Goal: Information Seeking & Learning: Learn about a topic

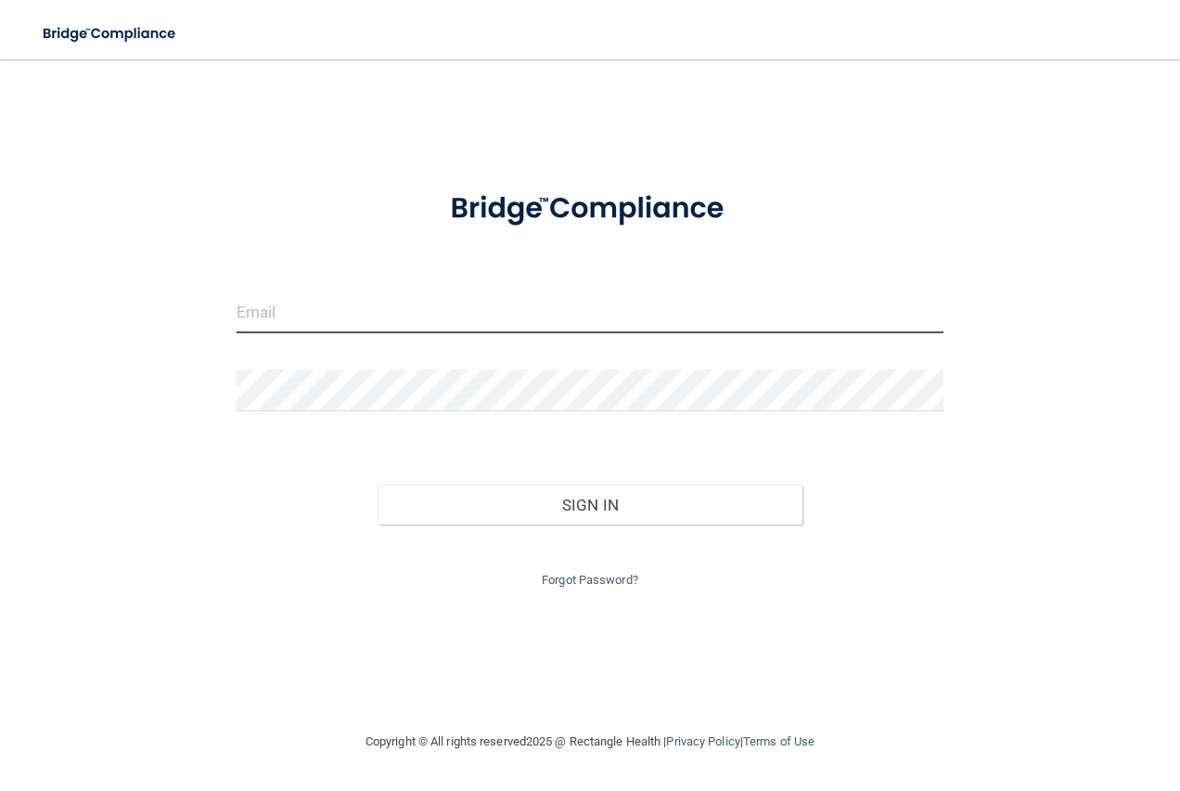
click at [283, 316] on input "email" at bounding box center [591, 312] width 708 height 42
click at [282, 310] on input "email" at bounding box center [591, 312] width 708 height 42
type input "[PERSON_NAME][EMAIL_ADDRESS][PERSON_NAME][DOMAIN_NAME]"
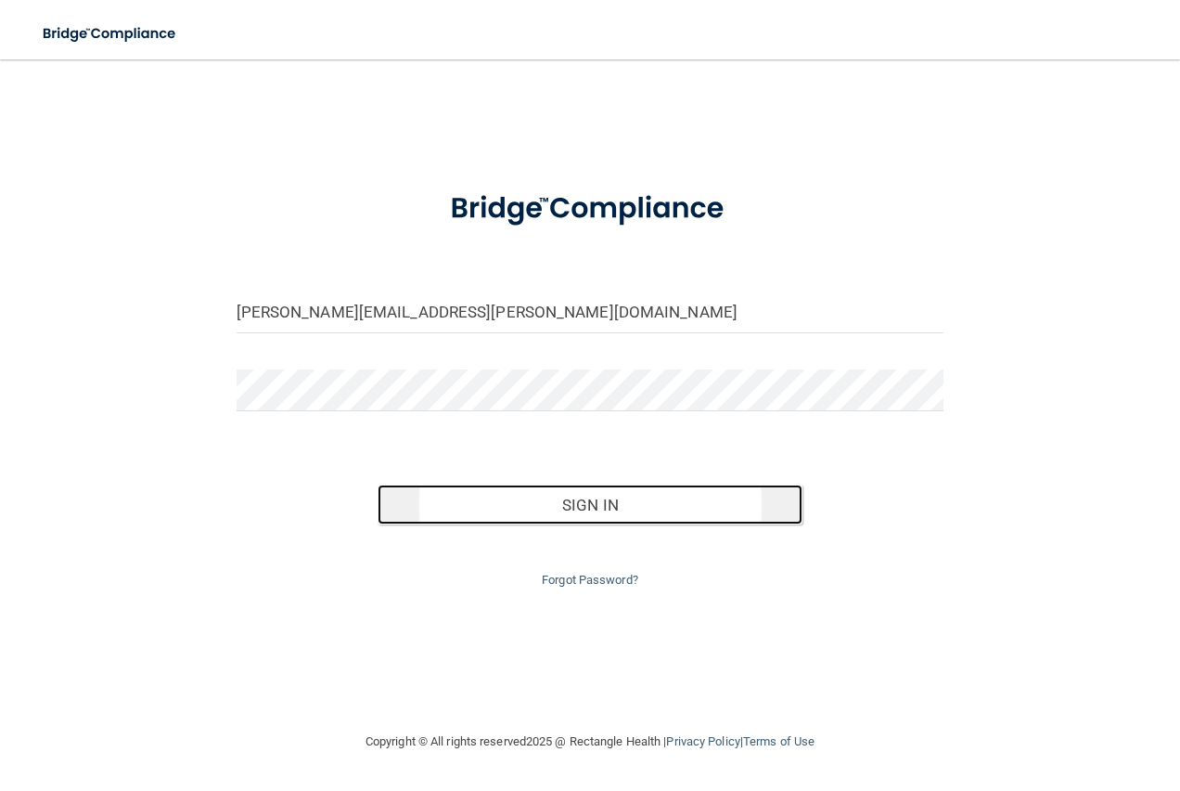
click at [581, 509] on button "Sign In" at bounding box center [590, 504] width 425 height 41
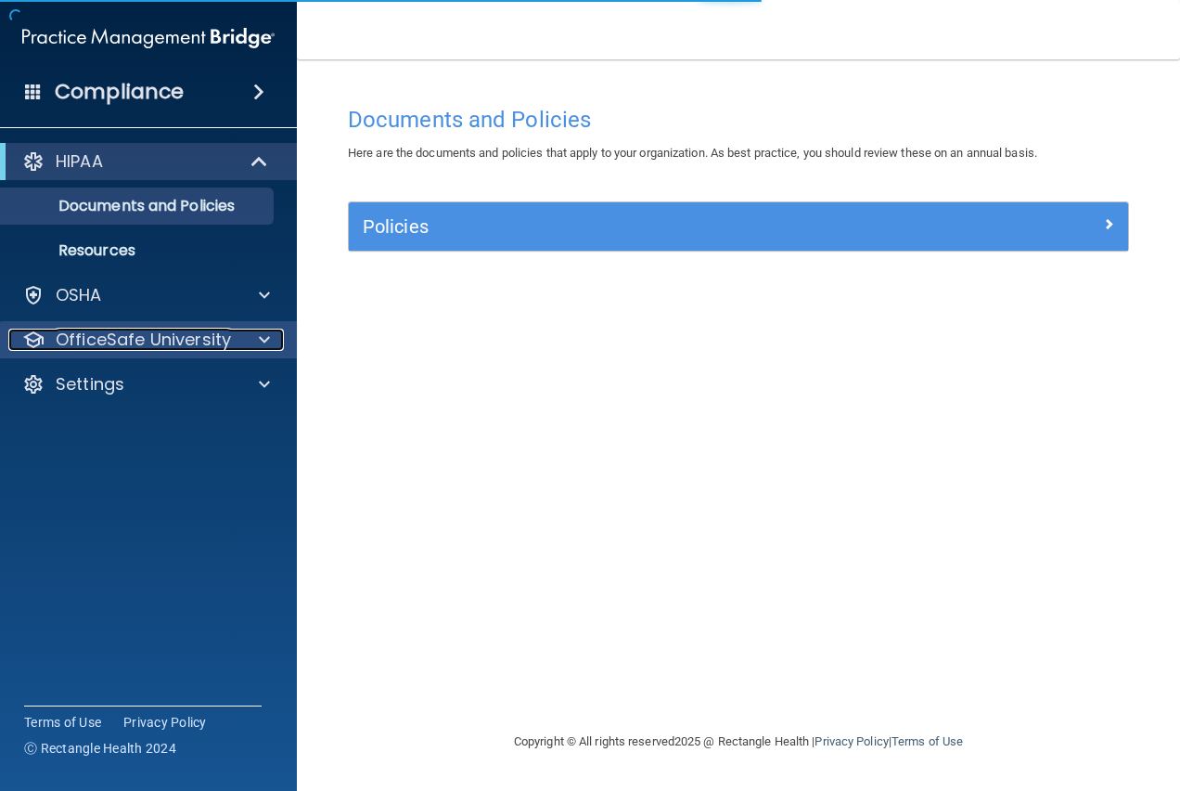
click at [134, 342] on p "OfficeSafe University" at bounding box center [143, 340] width 175 height 22
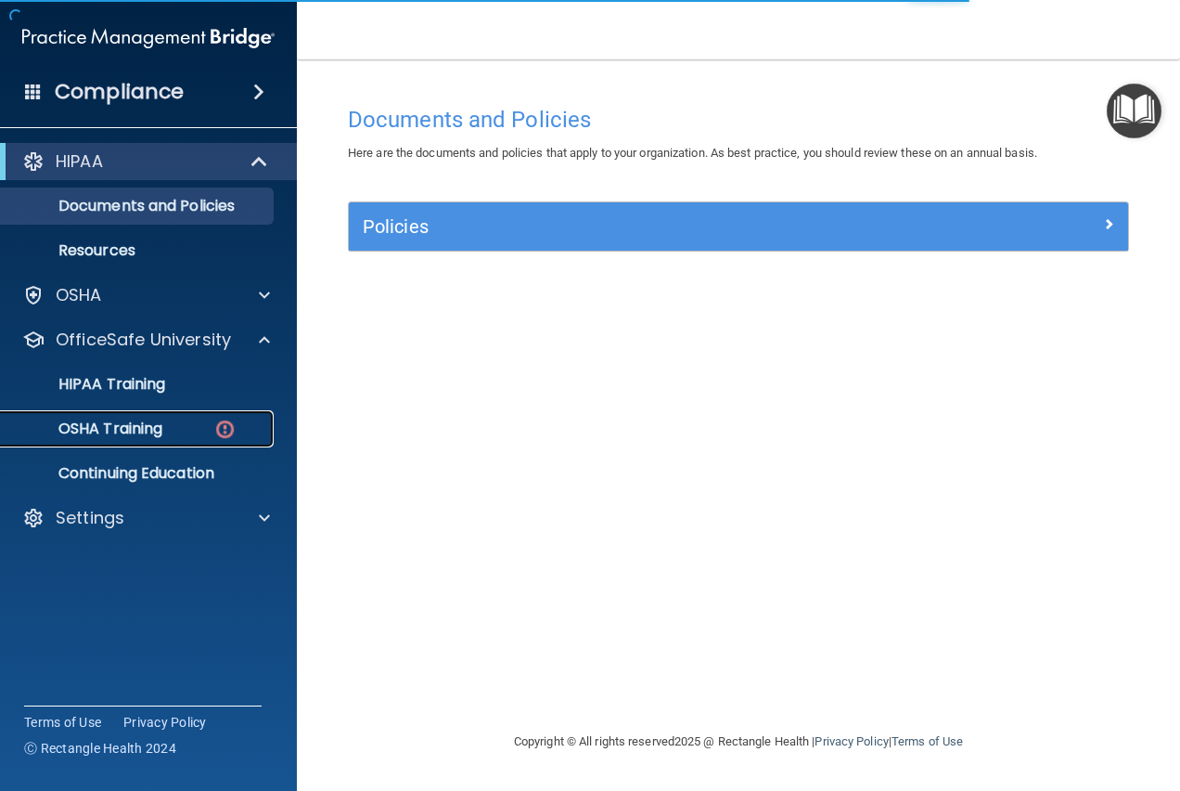
click at [166, 435] on div "OSHA Training" at bounding box center [138, 428] width 253 height 19
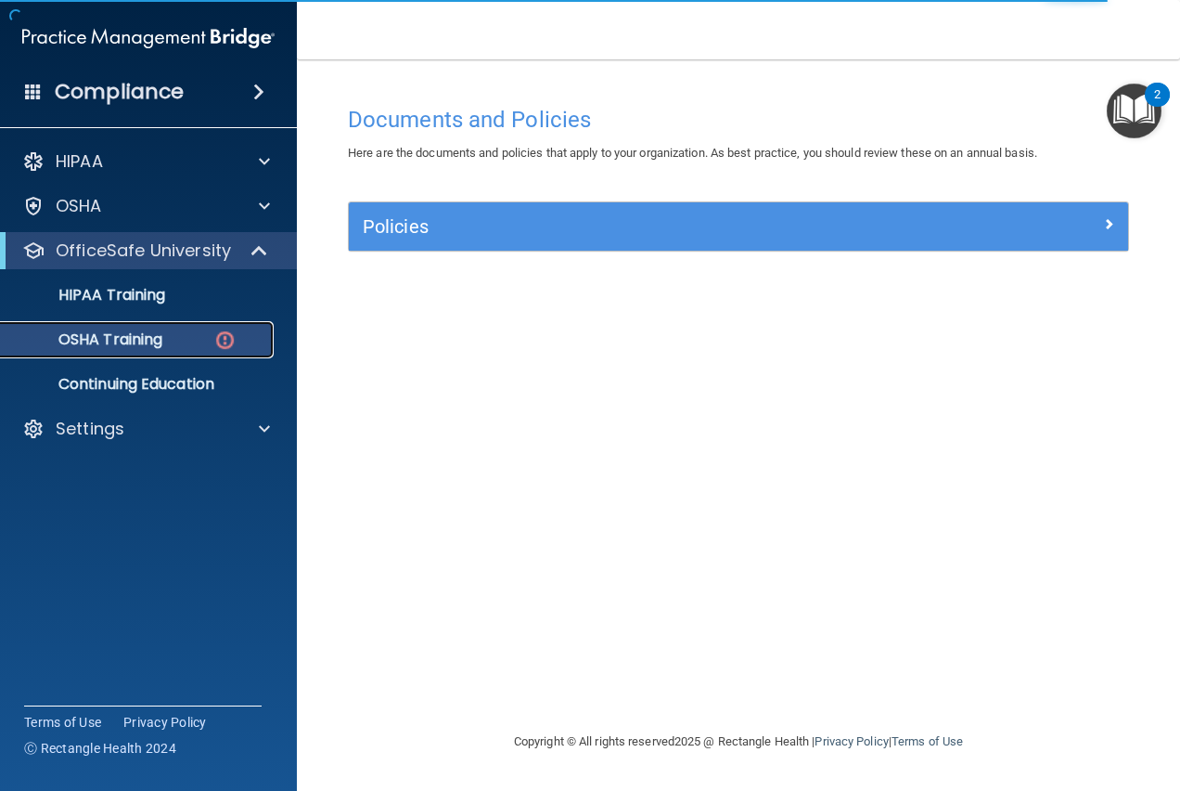
click at [157, 336] on p "OSHA Training" at bounding box center [87, 339] width 150 height 19
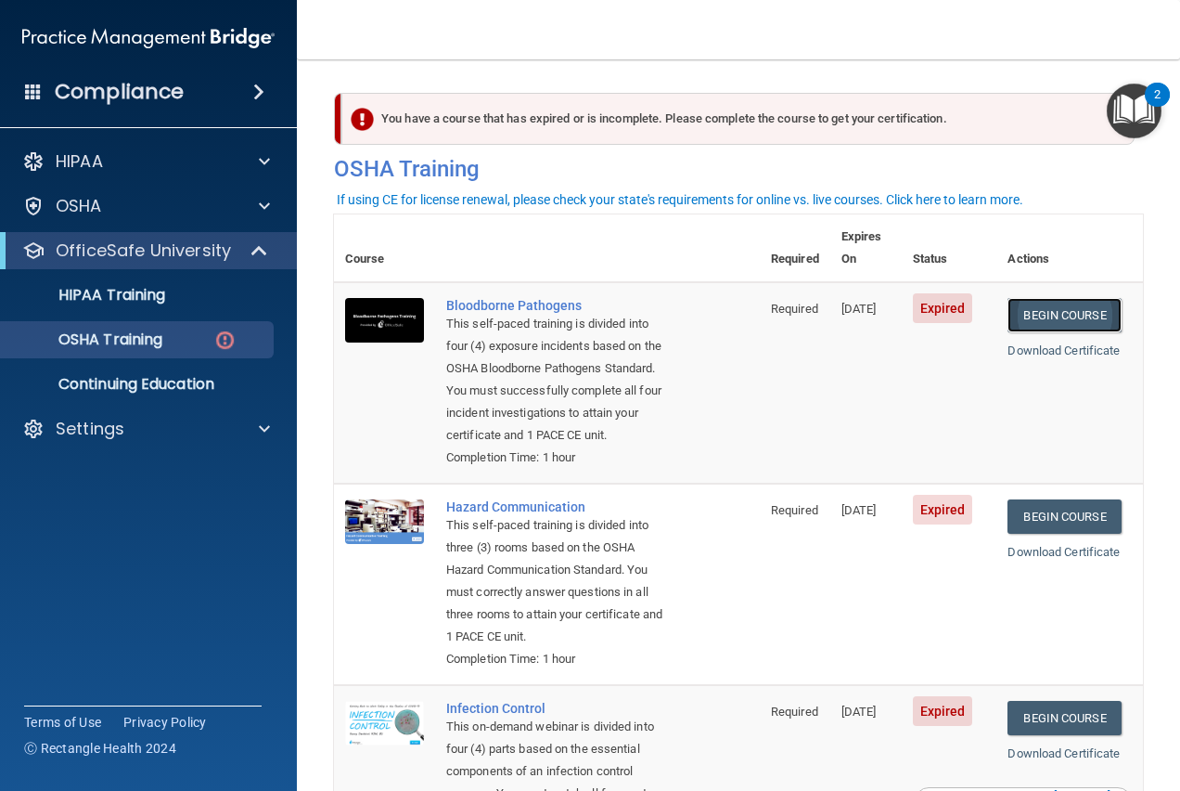
click at [1056, 299] on link "Begin Course" at bounding box center [1064, 315] width 113 height 34
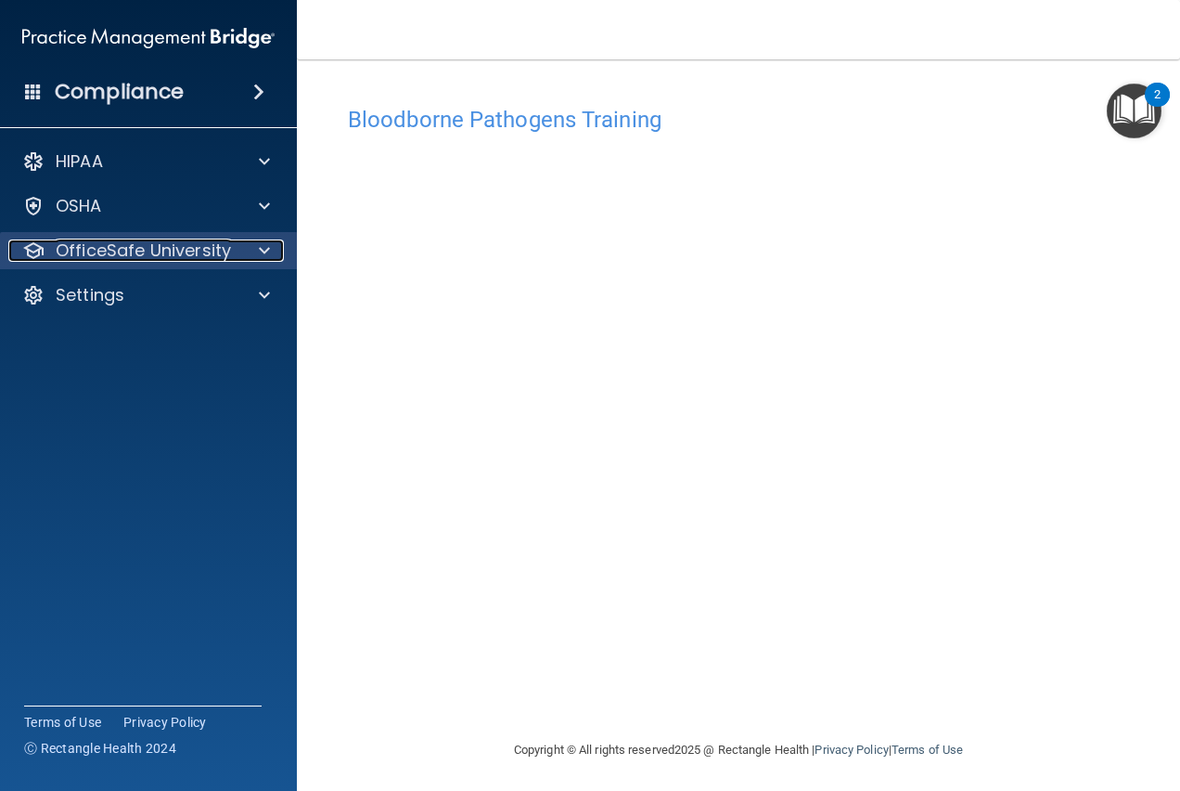
click at [156, 252] on p "OfficeSafe University" at bounding box center [143, 250] width 175 height 22
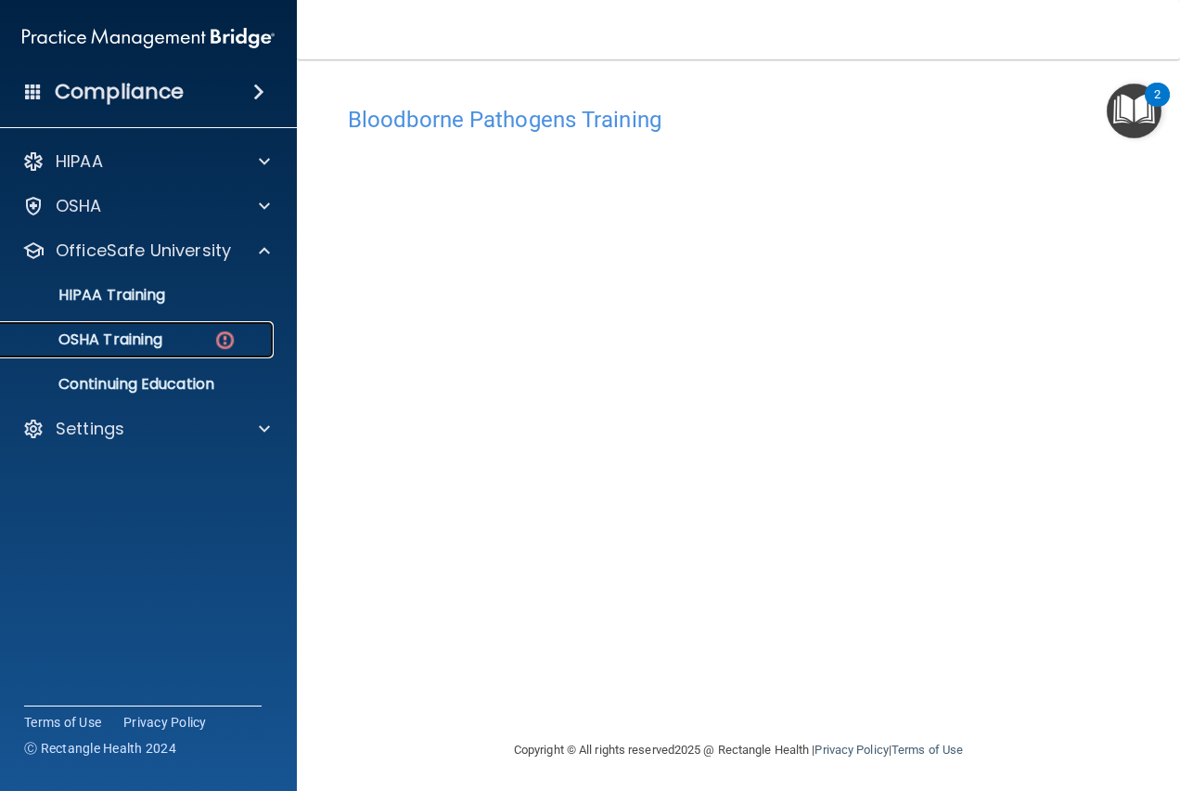
click at [158, 347] on p "OSHA Training" at bounding box center [87, 339] width 150 height 19
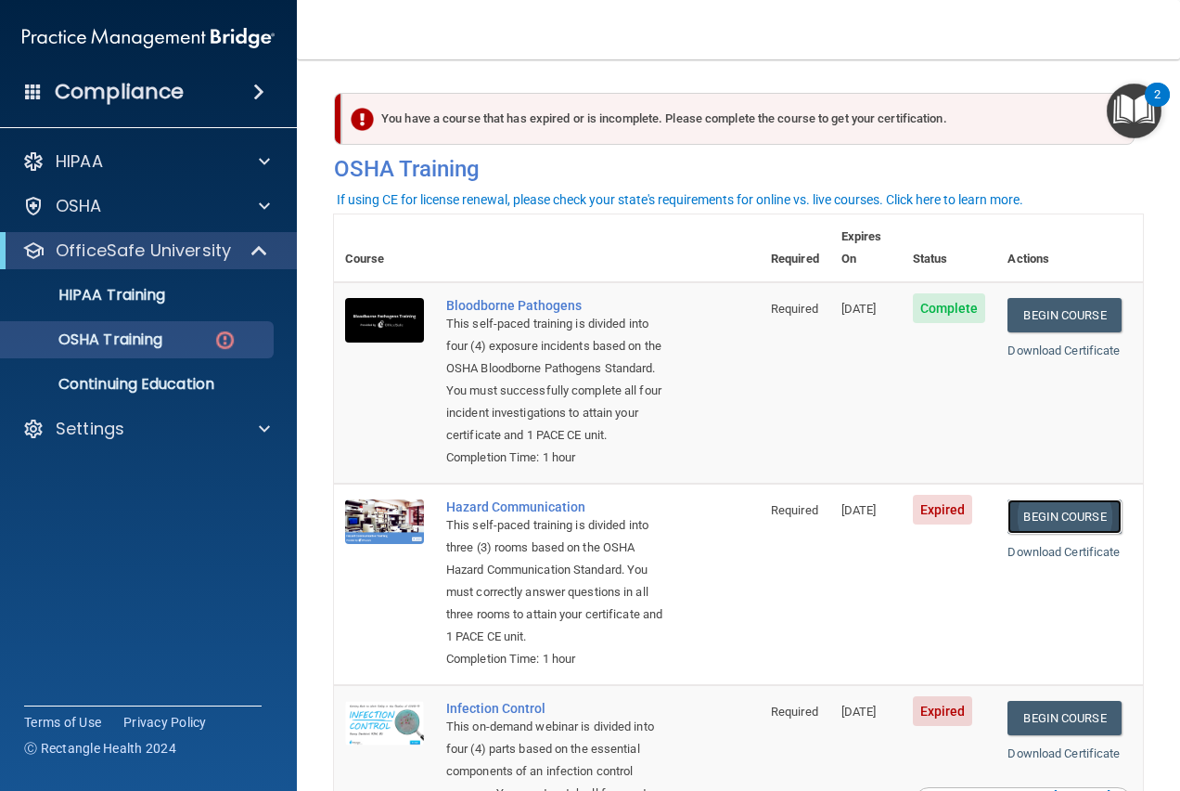
click at [1046, 520] on link "Begin Course" at bounding box center [1064, 516] width 113 height 34
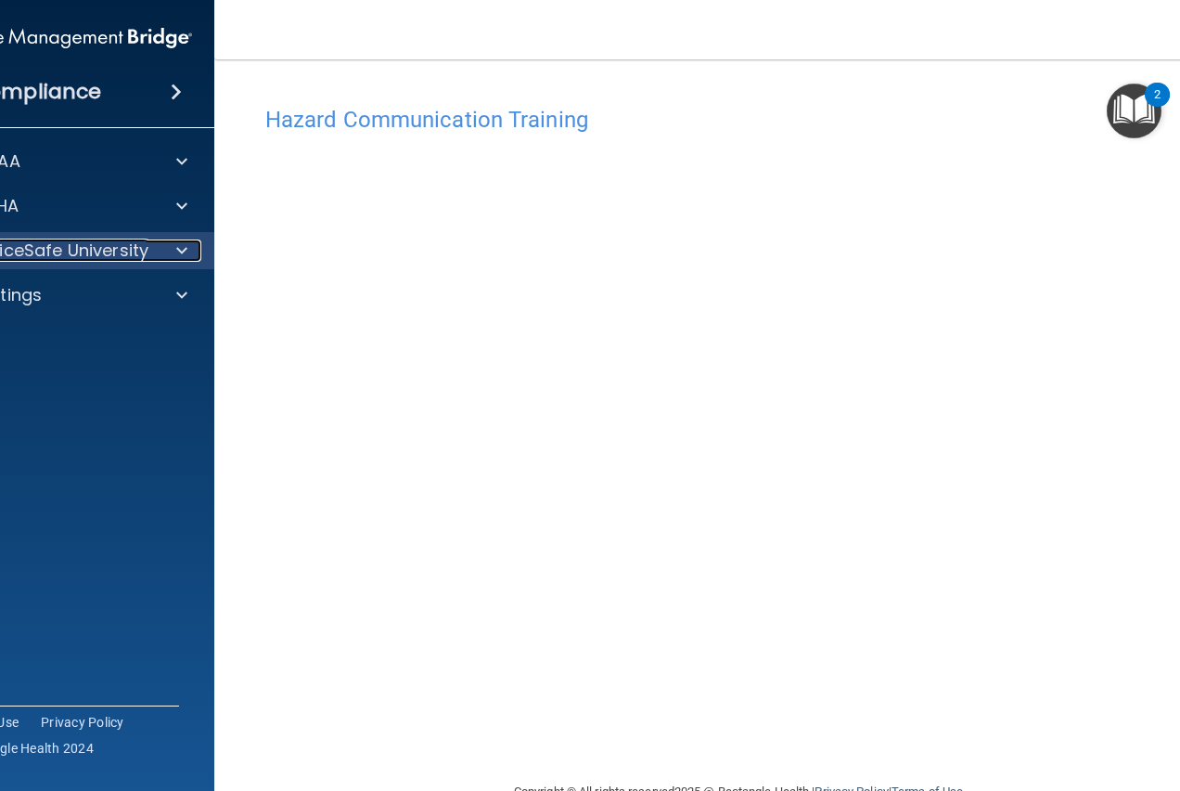
click at [115, 255] on p "OfficeSafe University" at bounding box center [60, 250] width 175 height 22
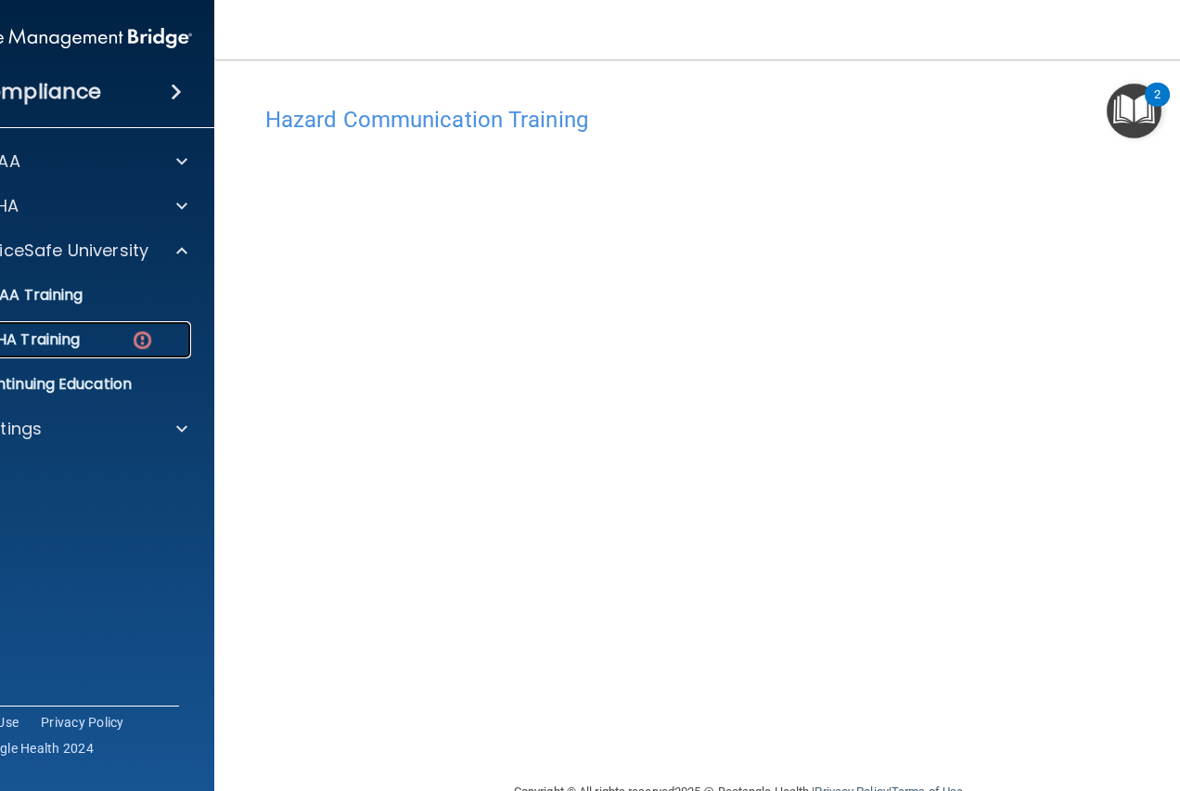
click at [73, 340] on p "OSHA Training" at bounding box center [4, 339] width 150 height 19
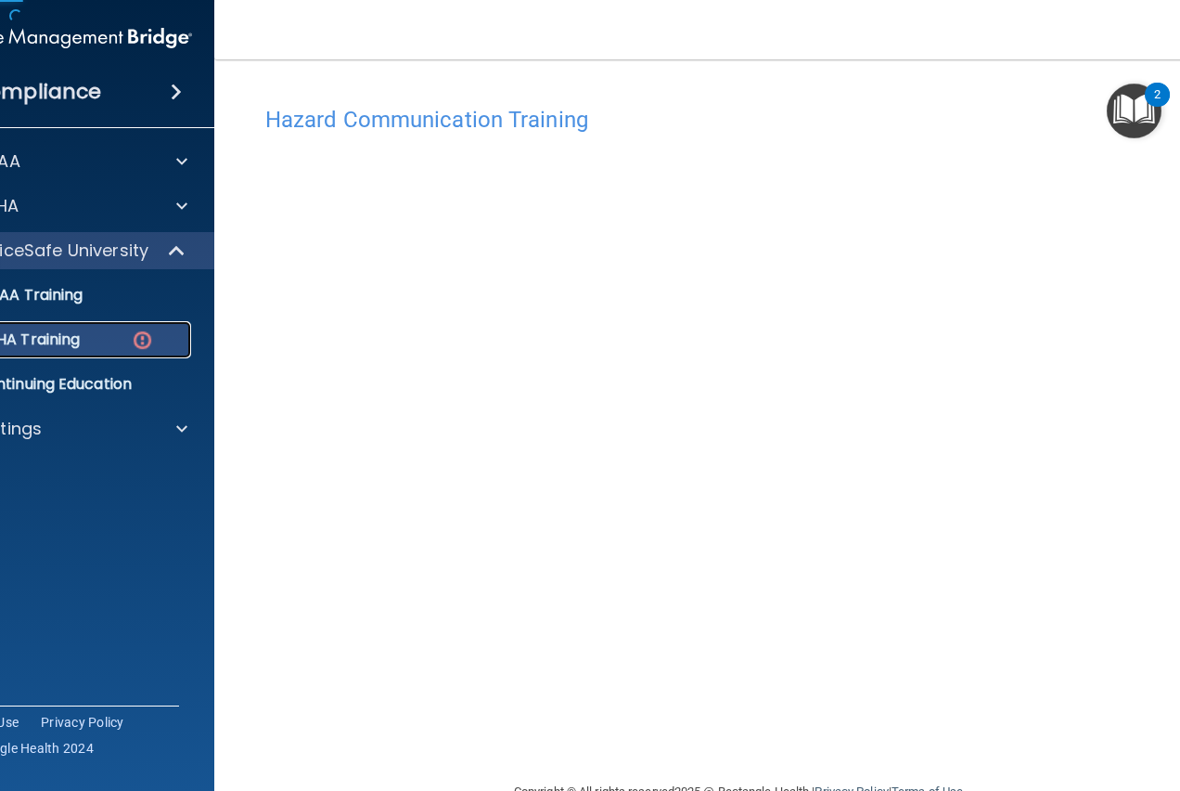
click at [73, 340] on p "OSHA Training" at bounding box center [4, 339] width 150 height 19
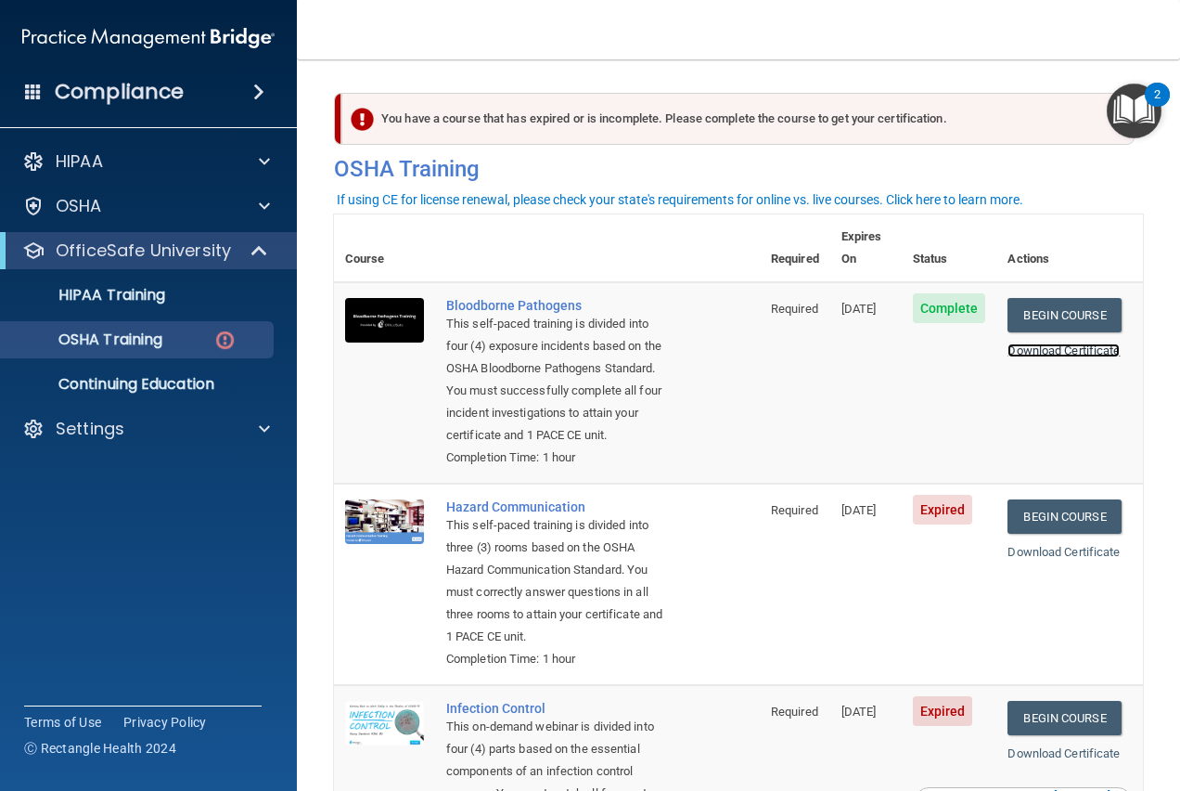
click at [1008, 343] on link "Download Certificate" at bounding box center [1064, 350] width 112 height 14
click at [1062, 526] on link "Begin Course" at bounding box center [1064, 516] width 113 height 34
click at [1038, 522] on link "Begin Course" at bounding box center [1064, 516] width 113 height 34
click at [1055, 525] on link "Begin Course" at bounding box center [1064, 516] width 113 height 34
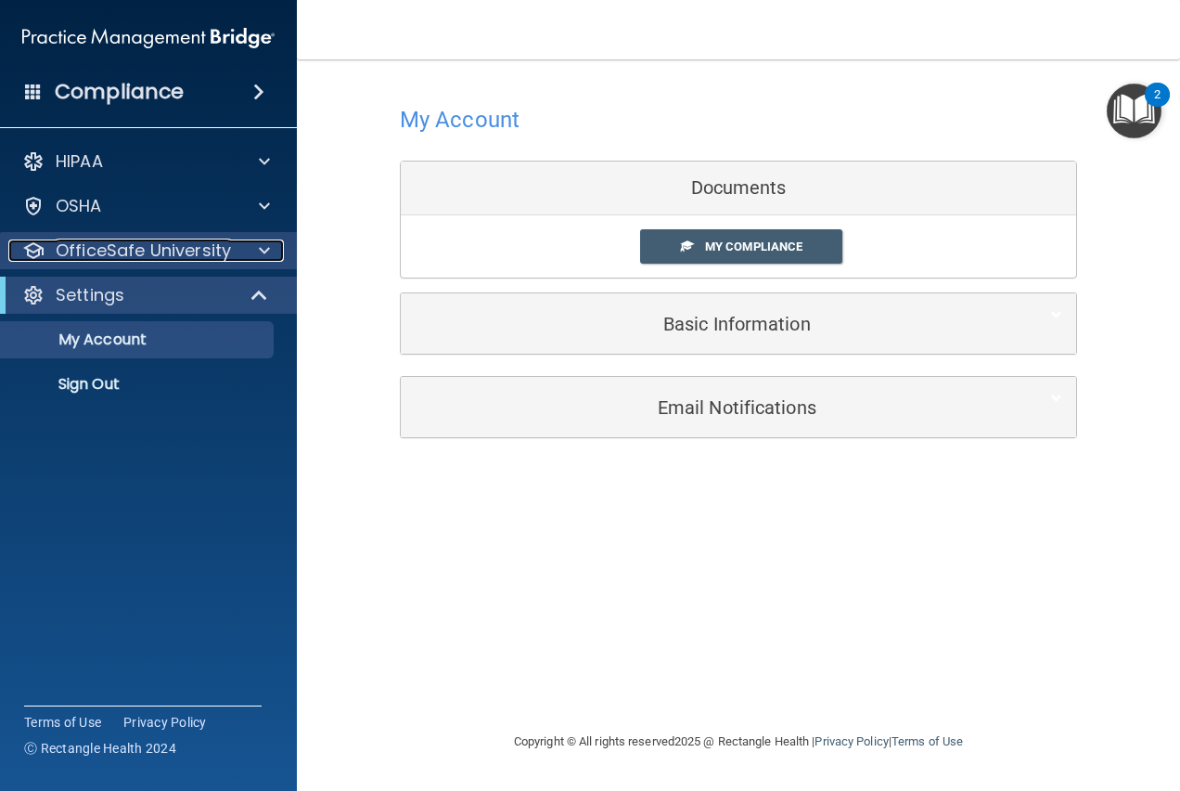
click at [168, 261] on p "OfficeSafe University" at bounding box center [143, 250] width 175 height 22
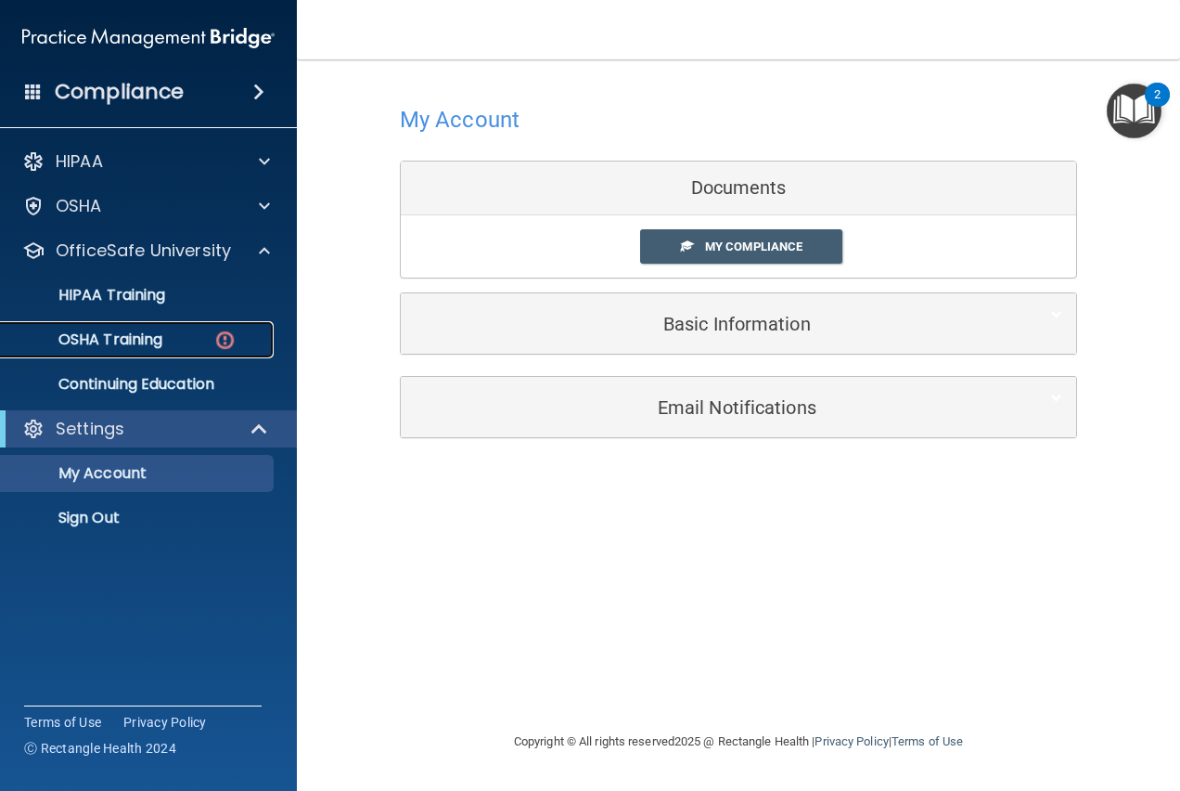
click at [187, 334] on div "OSHA Training" at bounding box center [138, 339] width 253 height 19
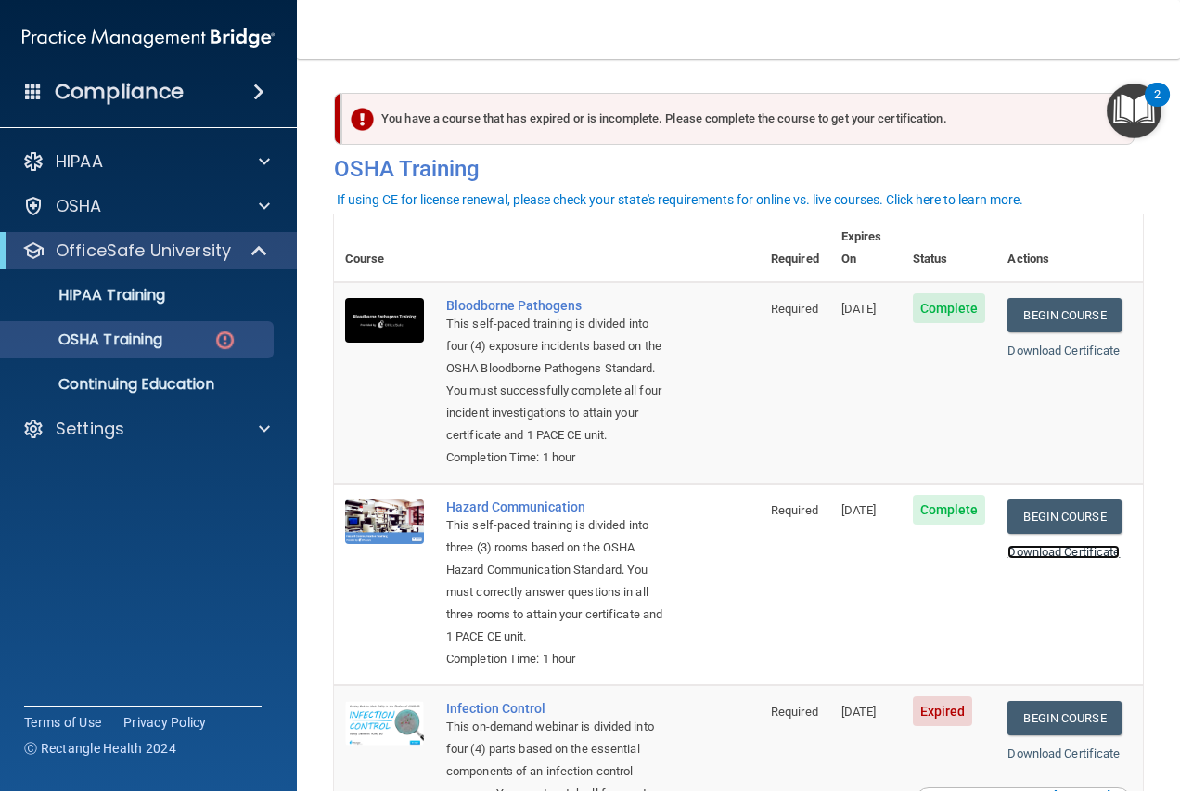
click at [1025, 556] on link "Download Certificate" at bounding box center [1064, 552] width 112 height 14
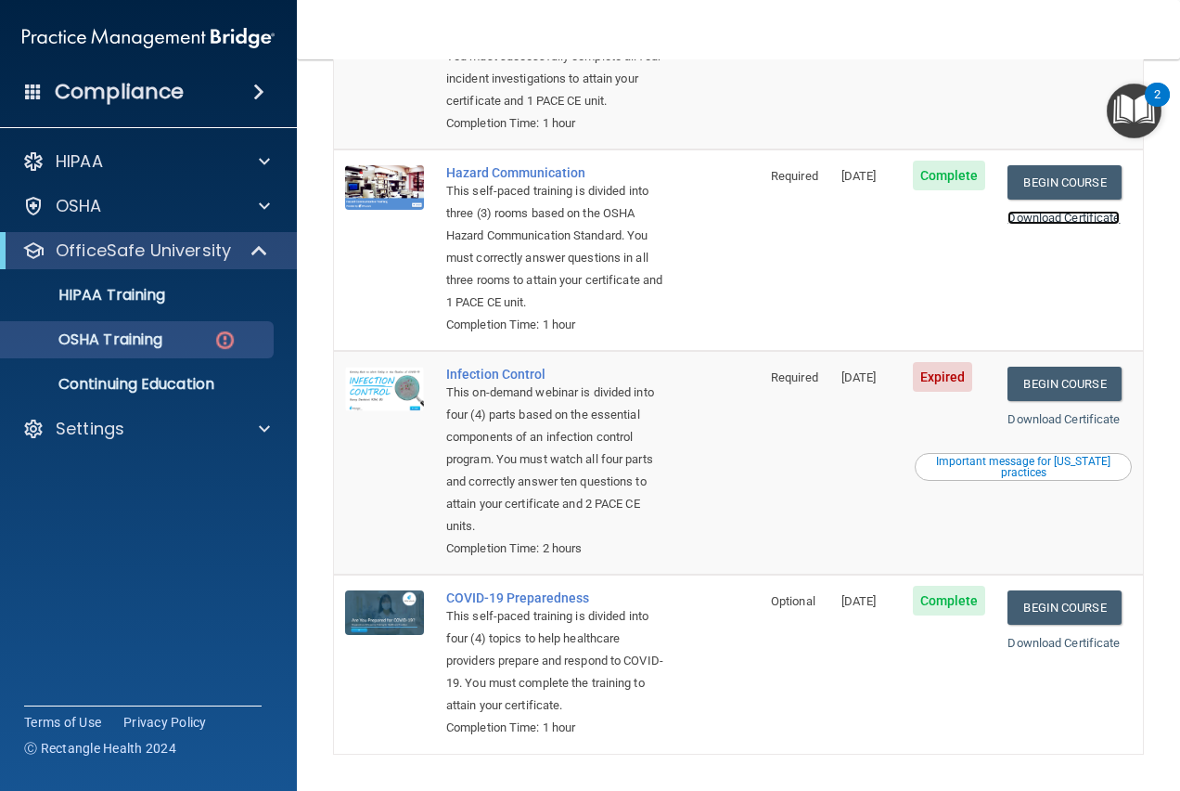
scroll to position [371, 0]
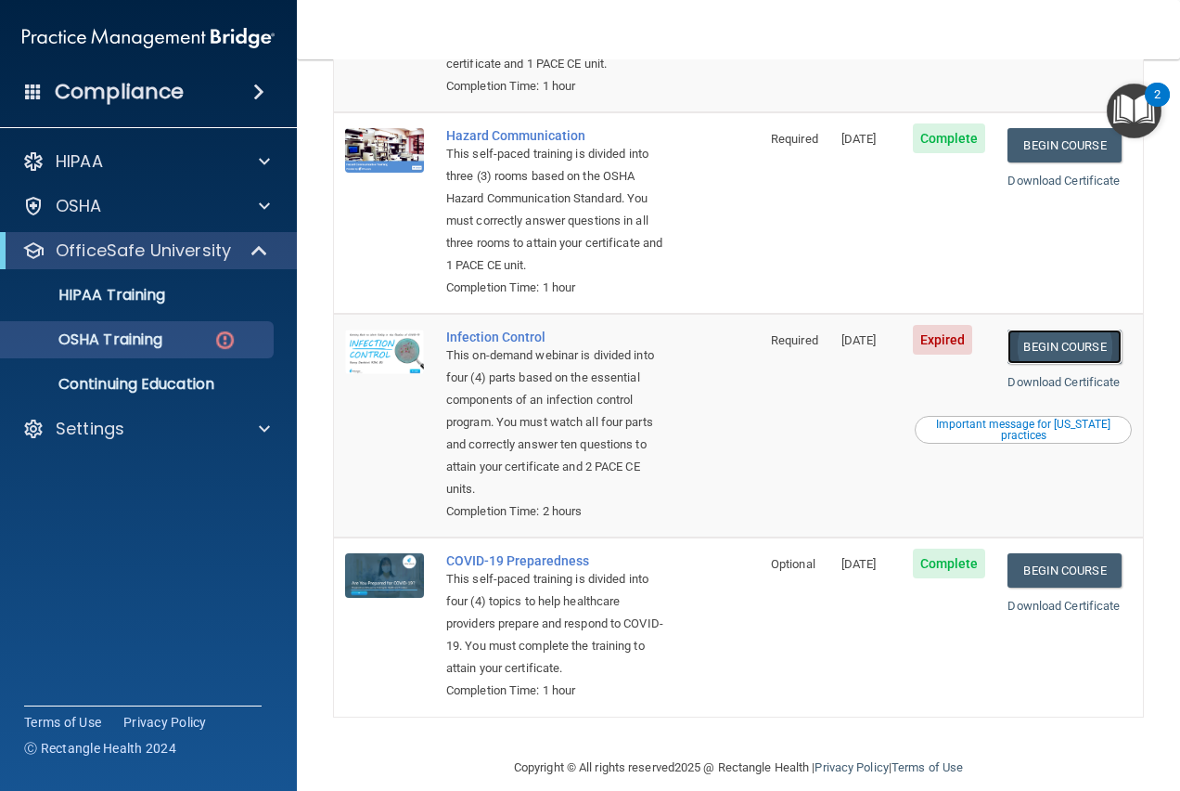
click at [1046, 364] on link "Begin Course" at bounding box center [1064, 346] width 113 height 34
click at [132, 343] on p "OSHA Training" at bounding box center [87, 339] width 150 height 19
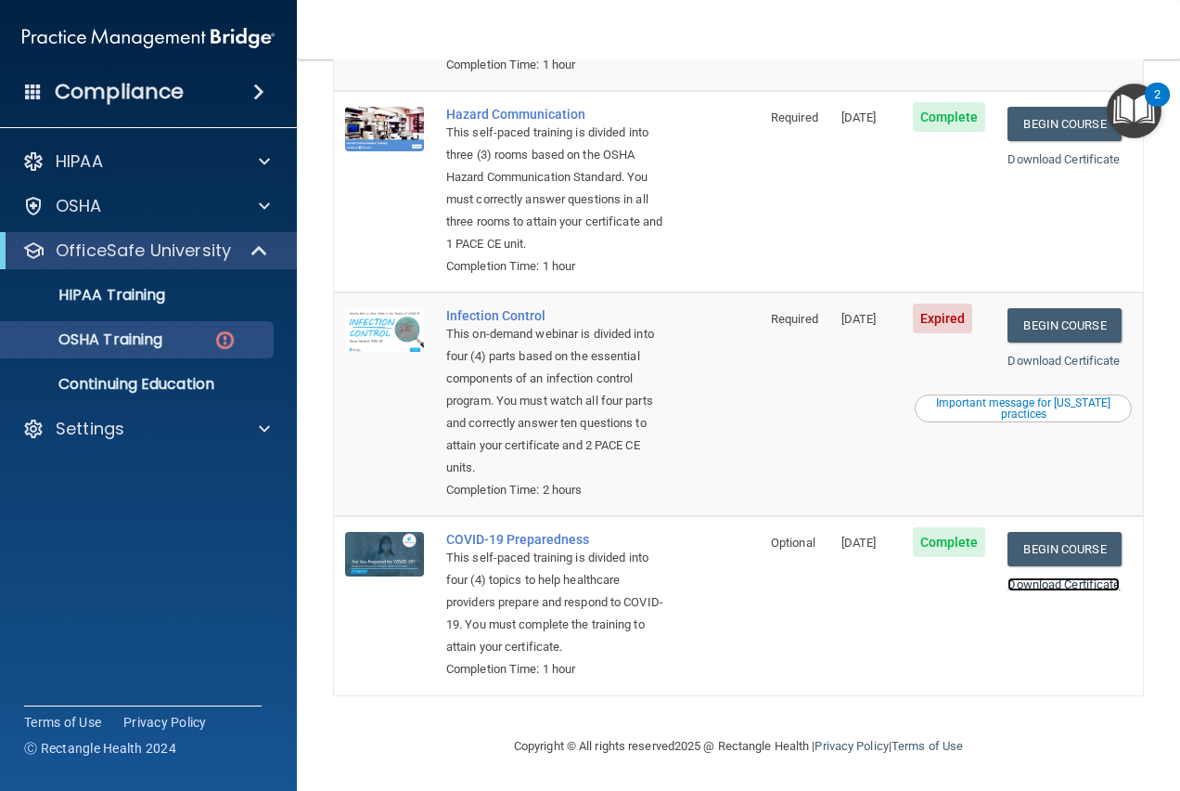
click at [1034, 577] on link "Download Certificate" at bounding box center [1064, 584] width 112 height 14
click at [1021, 308] on link "Begin Course" at bounding box center [1064, 325] width 113 height 34
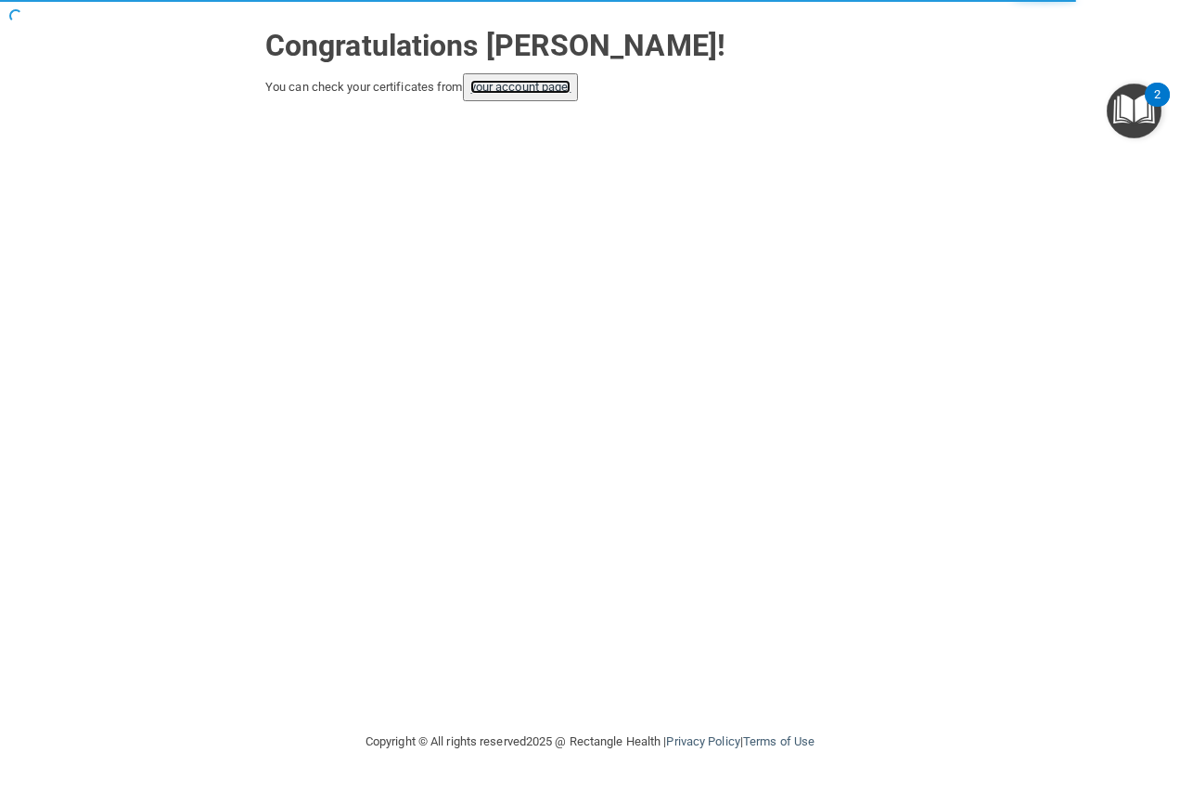
click at [517, 91] on link "your account page!" at bounding box center [521, 87] width 101 height 14
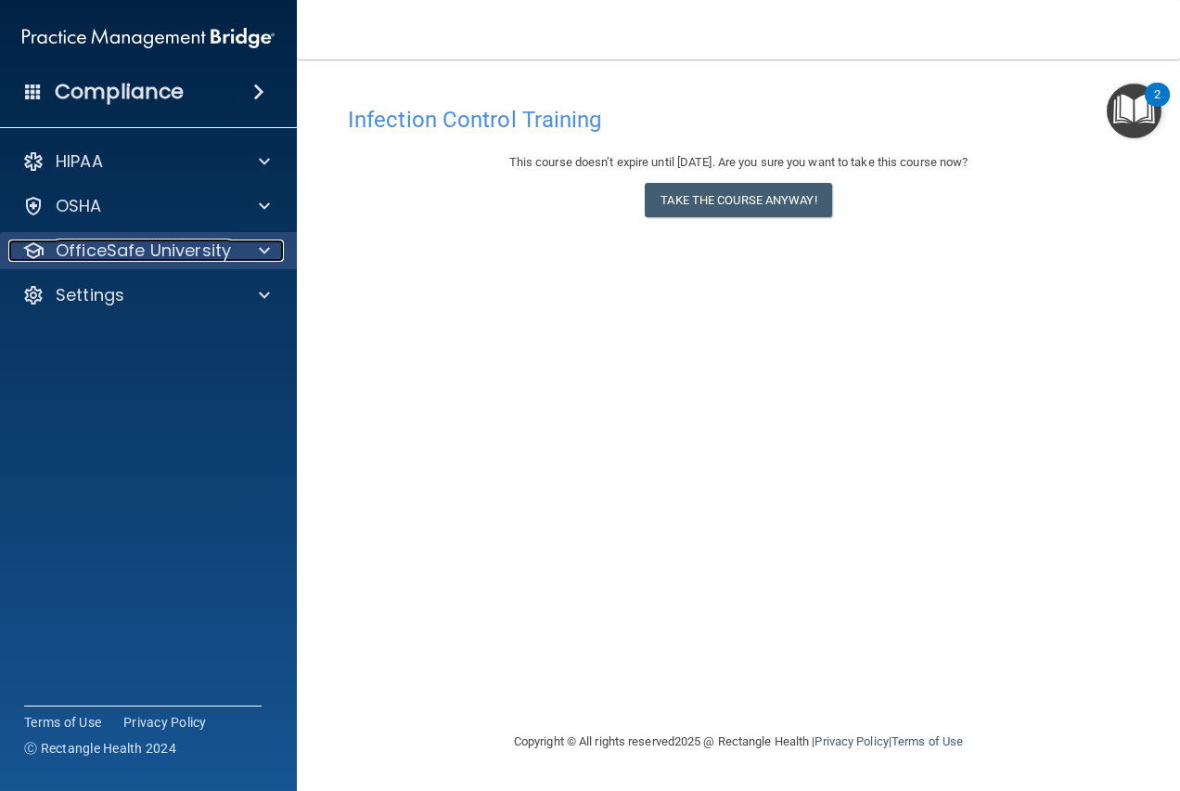
click at [100, 253] on p "OfficeSafe University" at bounding box center [143, 250] width 175 height 22
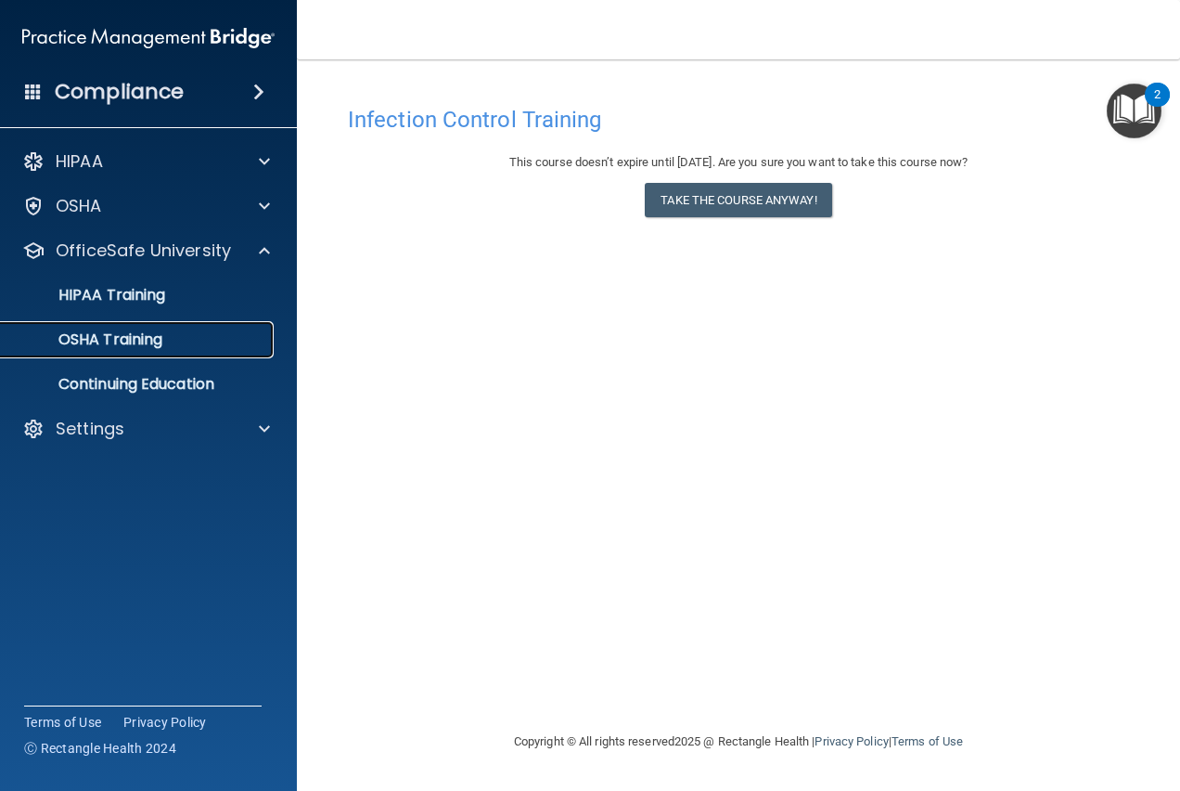
click at [162, 348] on p "OSHA Training" at bounding box center [87, 339] width 150 height 19
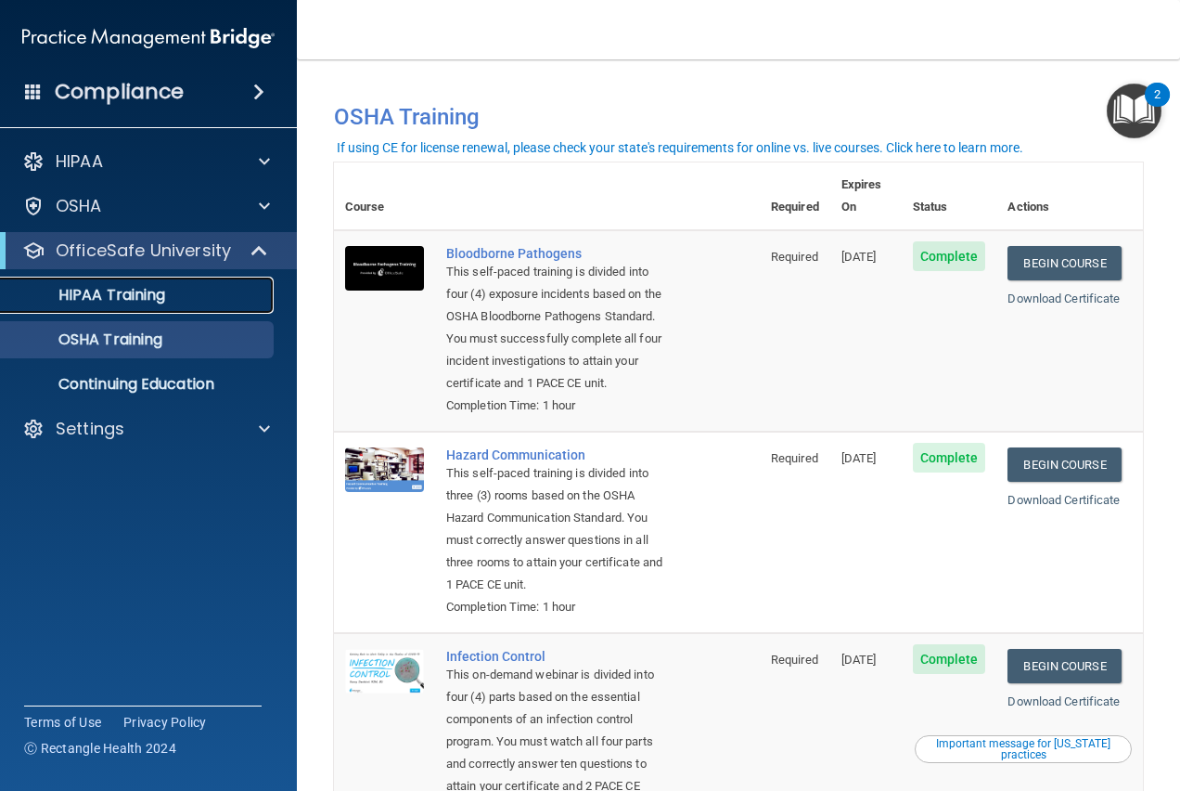
click at [174, 303] on div "HIPAA Training" at bounding box center [138, 295] width 253 height 19
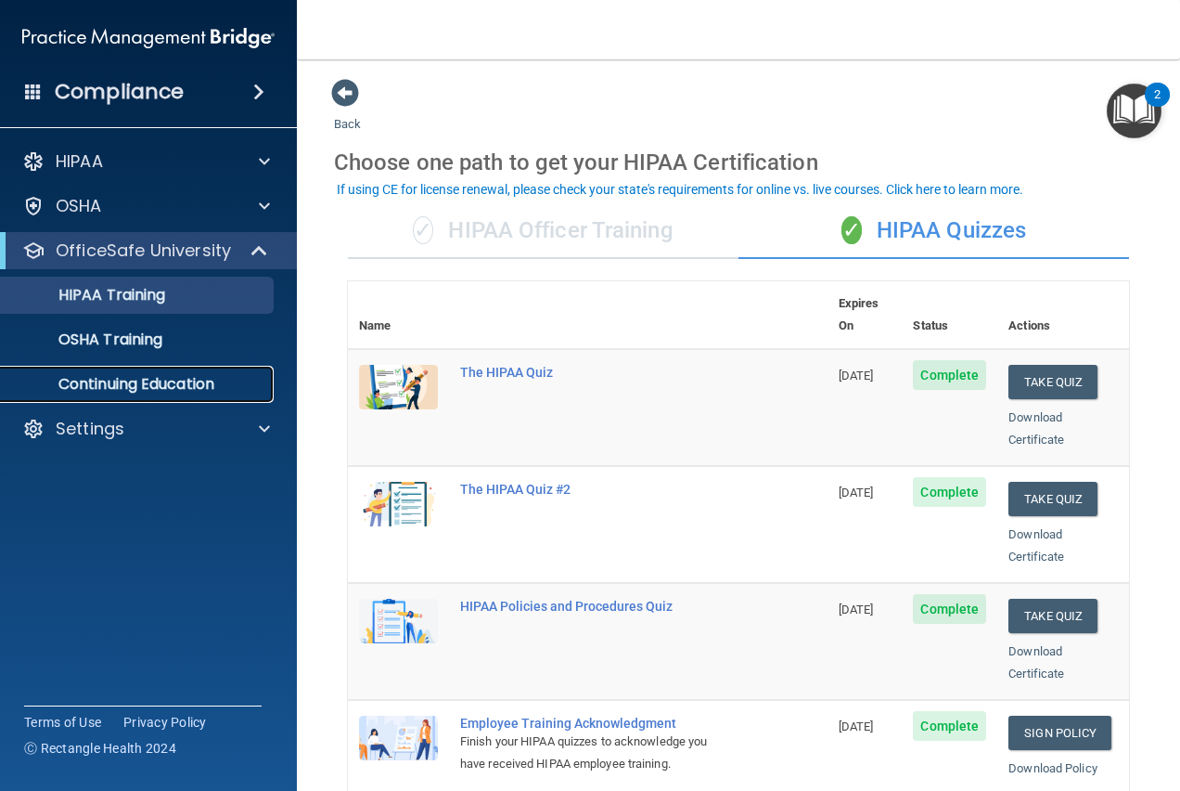
click at [170, 387] on p "Continuing Education" at bounding box center [138, 384] width 253 height 19
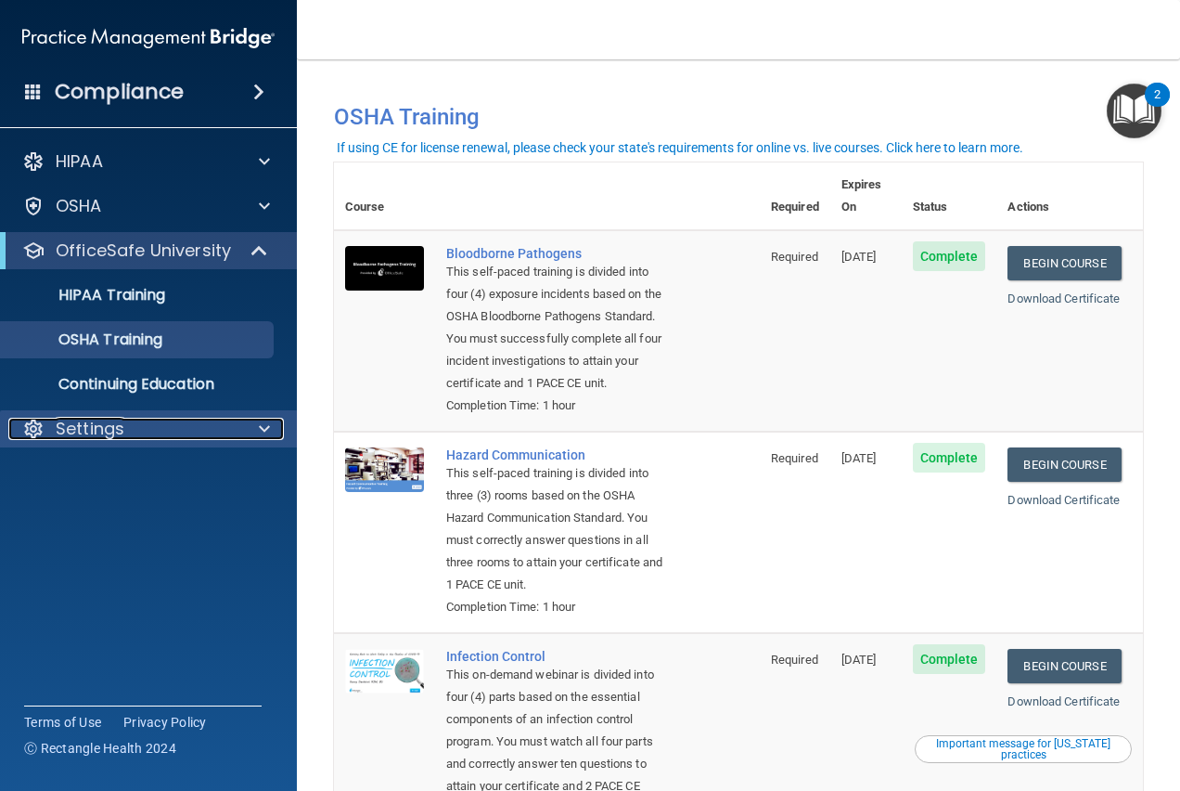
click at [101, 434] on p "Settings" at bounding box center [90, 429] width 69 height 22
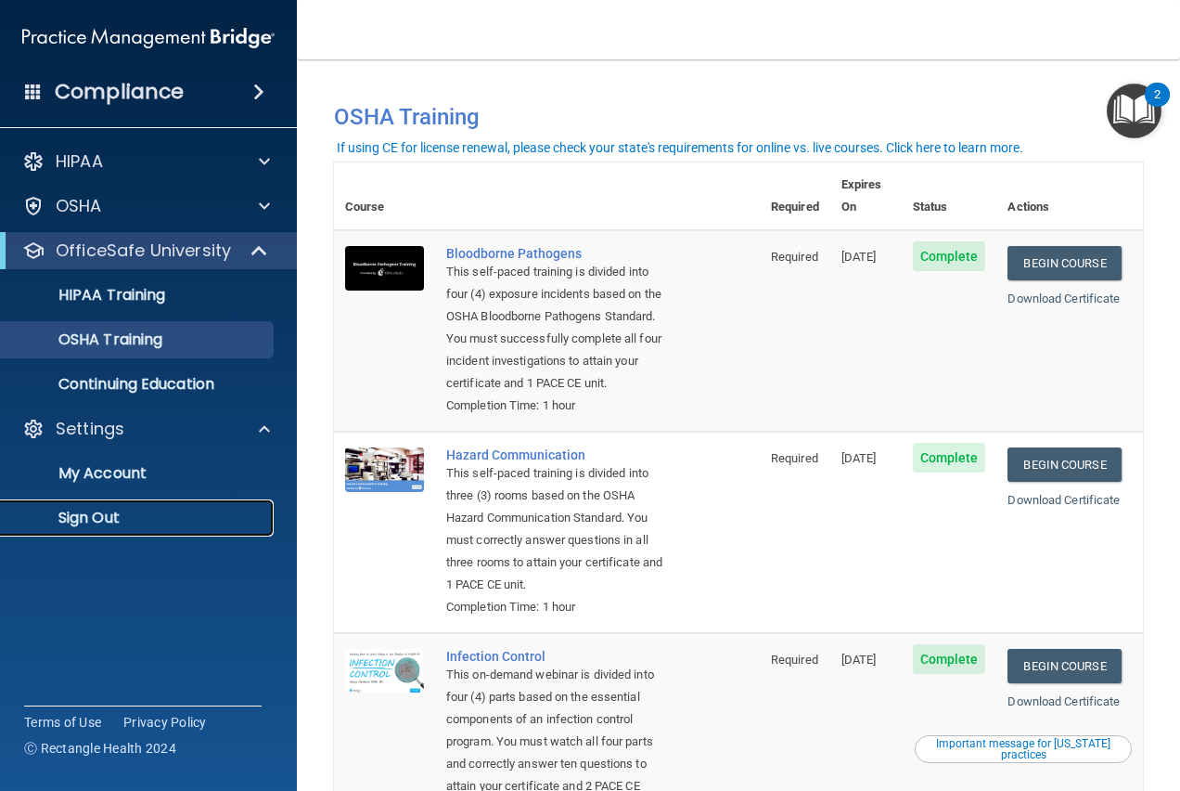
click at [108, 515] on p "Sign Out" at bounding box center [138, 518] width 253 height 19
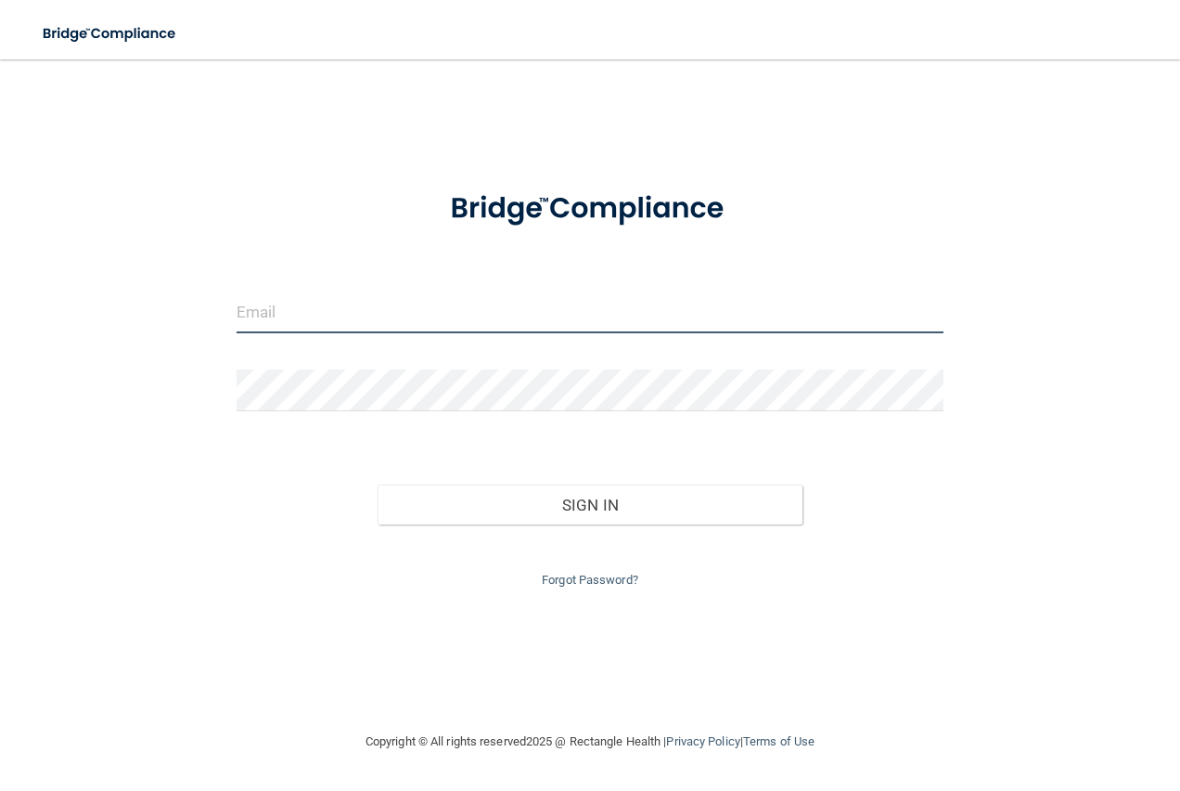
click at [364, 306] on input "email" at bounding box center [591, 312] width 708 height 42
